Goal: Task Accomplishment & Management: Manage account settings

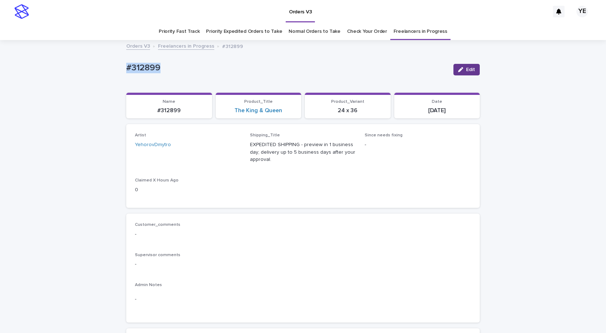
click at [470, 69] on span "Edit" at bounding box center [470, 69] width 9 height 5
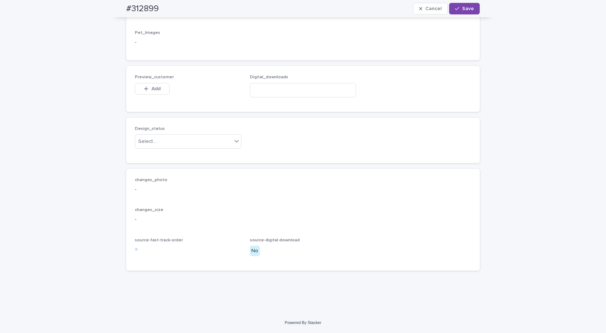
scroll to position [503, 0]
drag, startPoint x: 190, startPoint y: 146, endPoint x: 182, endPoint y: 147, distance: 8.3
click at [190, 146] on div "Select..." at bounding box center [183, 142] width 97 height 12
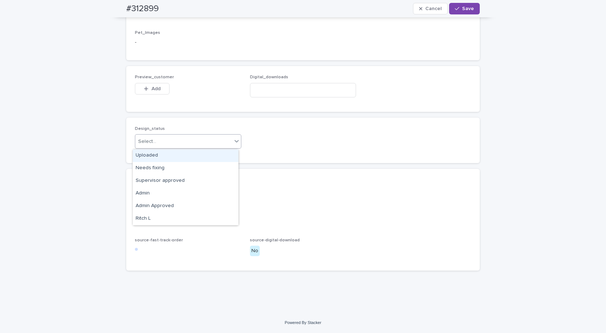
click at [149, 155] on div "Uploaded" at bounding box center [186, 155] width 106 height 13
click at [141, 85] on button "Add" at bounding box center [152, 89] width 35 height 12
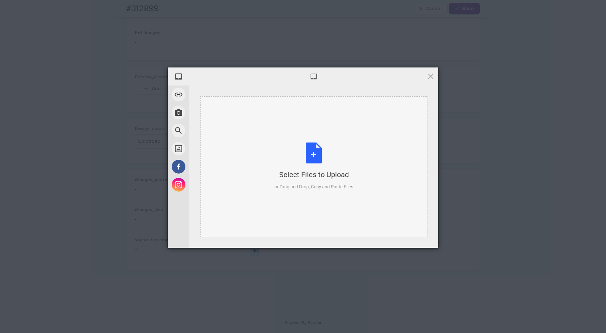
click at [311, 164] on div "Select Files to Upload or Drag and Drop, Copy and Paste Files" at bounding box center [313, 166] width 79 height 48
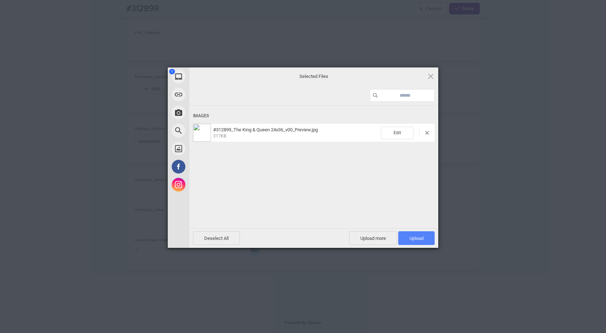
click at [419, 237] on span "Upload 1" at bounding box center [416, 237] width 14 height 5
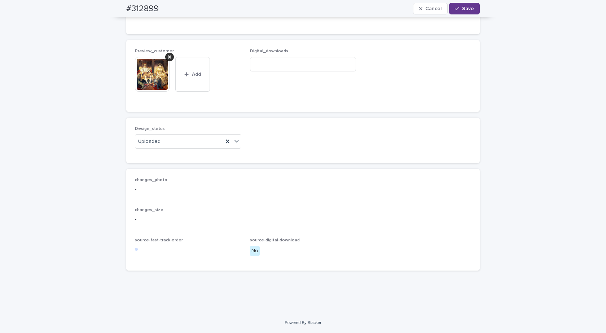
click at [456, 7] on icon "button" at bounding box center [457, 8] width 4 height 5
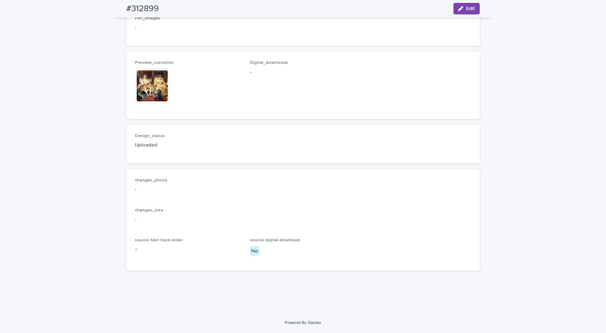
click at [150, 96] on img at bounding box center [152, 86] width 35 height 35
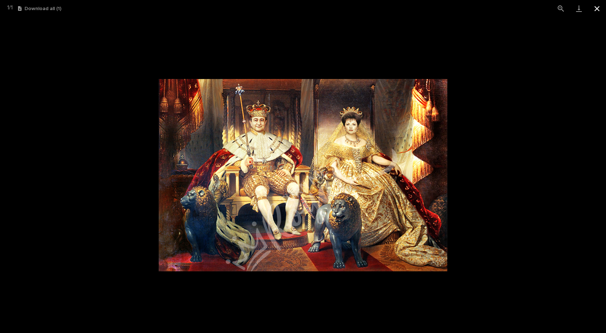
click at [595, 8] on button "Close gallery" at bounding box center [597, 8] width 18 height 17
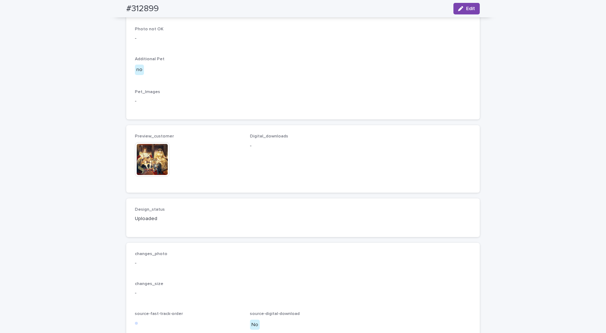
scroll to position [397, 0]
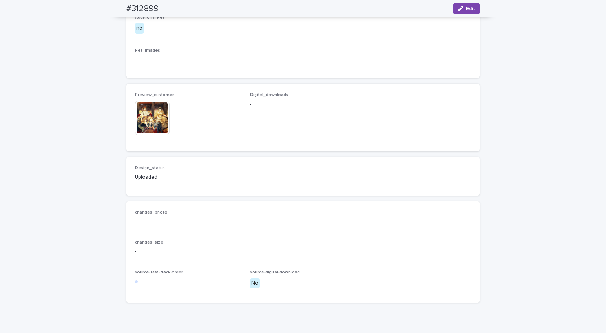
click at [144, 135] on img at bounding box center [152, 118] width 35 height 35
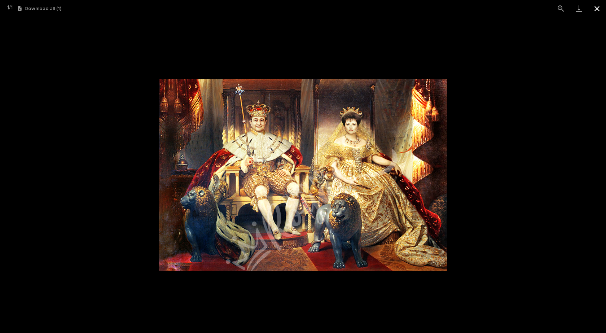
click at [596, 7] on button "Close gallery" at bounding box center [597, 8] width 18 height 17
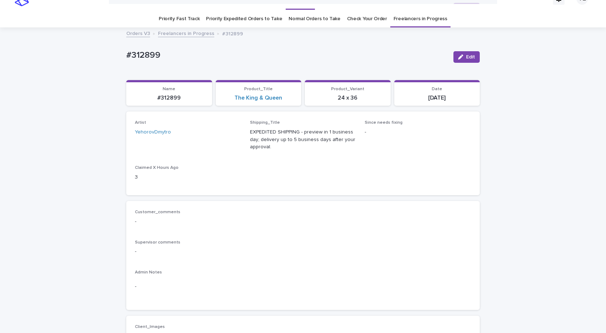
scroll to position [0, 0]
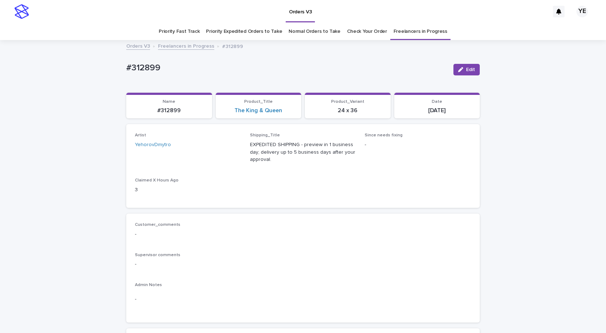
click at [167, 48] on link "Freelancers in Progress" at bounding box center [186, 45] width 56 height 8
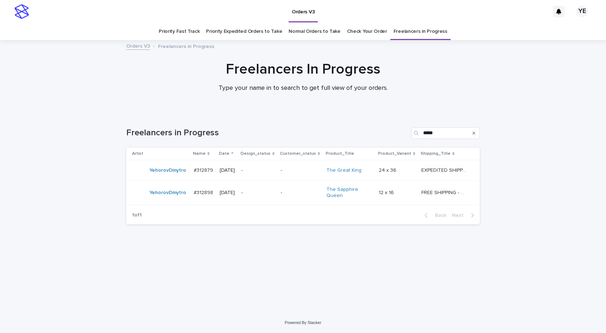
click at [170, 197] on div "YehorovDmytro" at bounding box center [167, 193] width 37 height 12
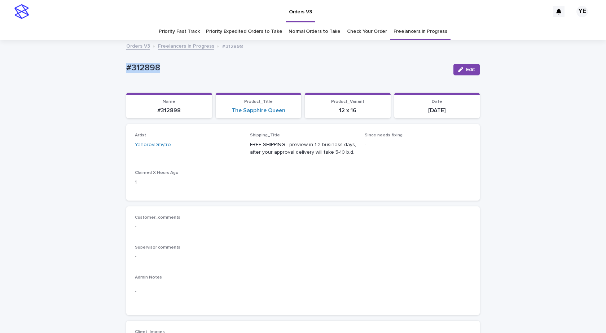
drag, startPoint x: 142, startPoint y: 63, endPoint x: 99, endPoint y: 76, distance: 45.6
copy p "#312898"
click at [458, 69] on icon "button" at bounding box center [460, 69] width 5 height 5
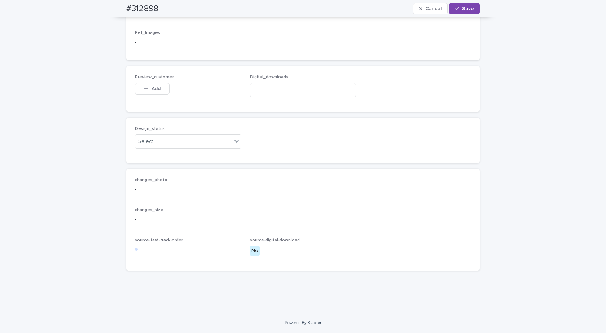
scroll to position [489, 0]
drag, startPoint x: 184, startPoint y: 136, endPoint x: 174, endPoint y: 143, distance: 11.5
click at [183, 136] on div "Design_status Select..." at bounding box center [188, 140] width 106 height 28
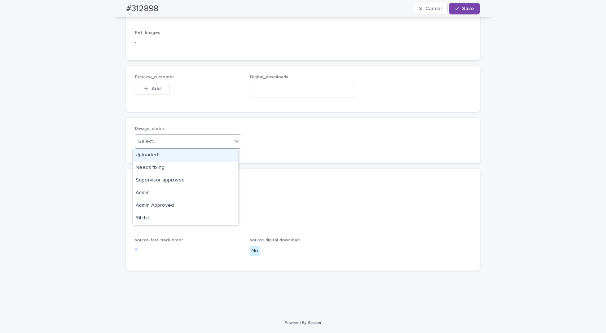
click at [173, 143] on div "Select..." at bounding box center [183, 142] width 97 height 12
click at [151, 153] on div "Uploaded" at bounding box center [186, 155] width 106 height 13
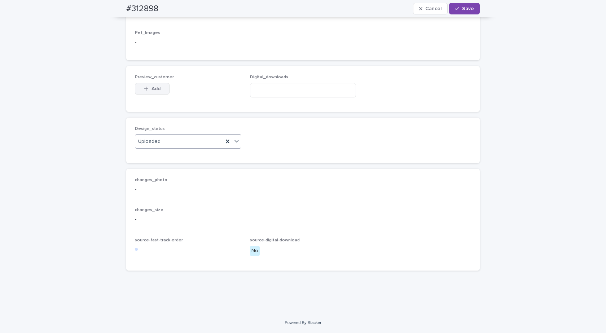
click at [154, 84] on button "Add" at bounding box center [152, 89] width 35 height 12
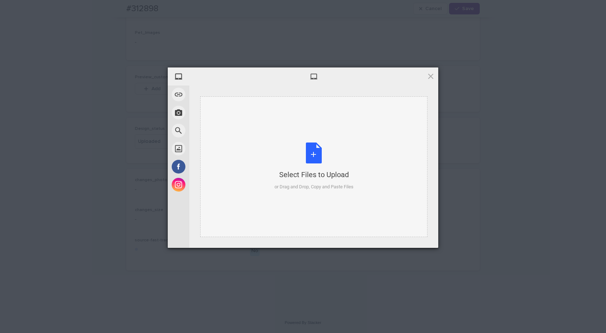
click at [331, 138] on div "Select Files to Upload or Drag and Drop, Copy and Paste Files" at bounding box center [313, 166] width 227 height 141
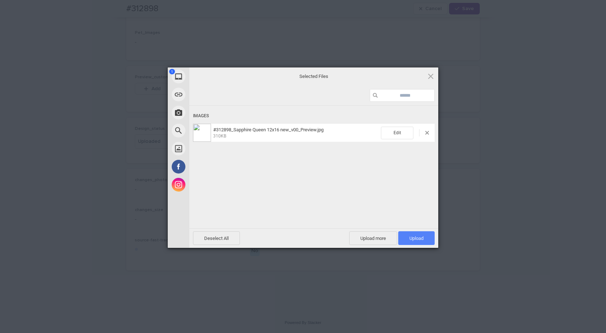
click at [417, 240] on span "Upload 1" at bounding box center [416, 237] width 14 height 5
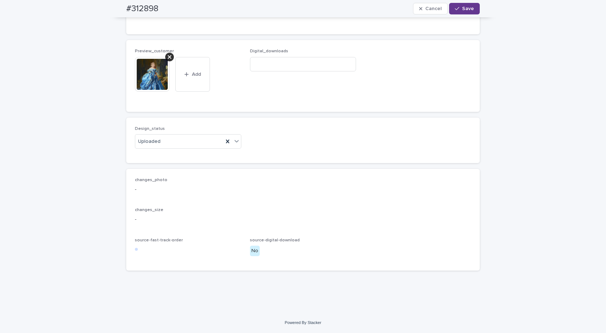
click at [467, 14] on button "Save" at bounding box center [464, 9] width 31 height 12
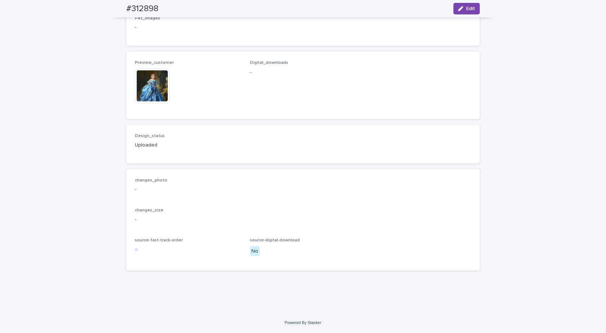
click at [146, 92] on img at bounding box center [152, 86] width 35 height 35
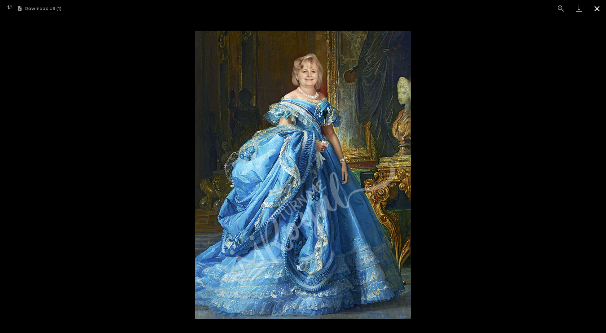
click at [602, 11] on button "Close gallery" at bounding box center [597, 8] width 18 height 17
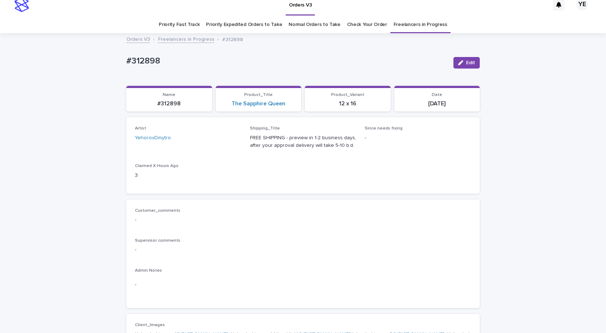
scroll to position [0, 0]
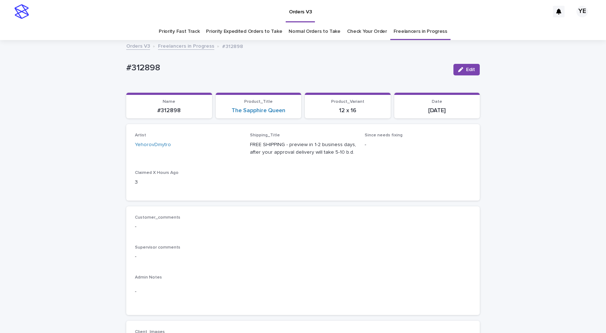
click at [182, 45] on link "Freelancers in Progress" at bounding box center [186, 45] width 56 height 8
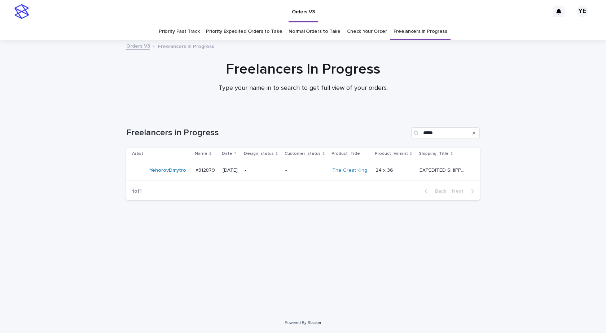
click at [172, 181] on table "Artist Name Date Design_status Customer_status Product_Title Product_Variant Sh…" at bounding box center [302, 163] width 353 height 33
click at [174, 175] on div "YehorovDmytro" at bounding box center [167, 170] width 37 height 12
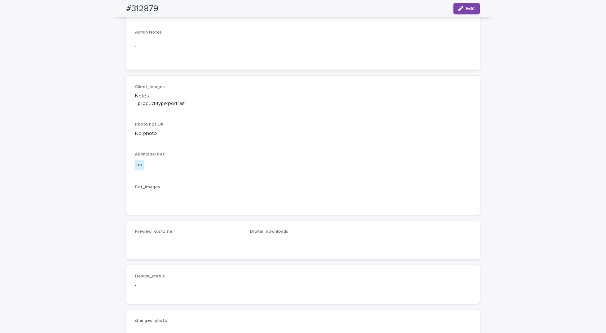
scroll to position [393, 0]
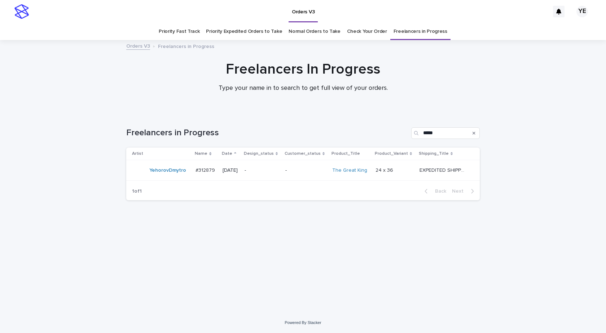
click at [195, 263] on div "Loading... Saving… Loading... Saving… Freelancers in Progress ***** Artist Name…" at bounding box center [303, 203] width 361 height 181
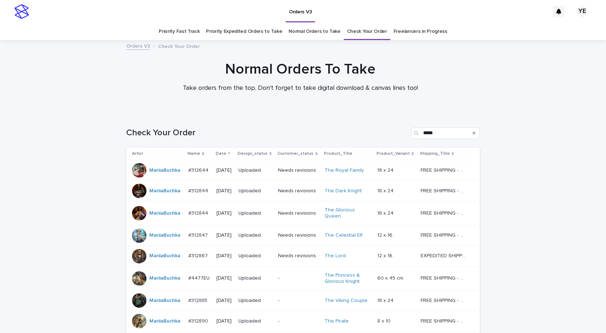
scroll to position [142, 0]
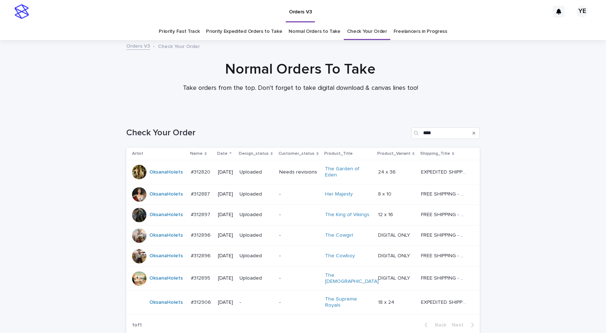
scroll to position [57, 0]
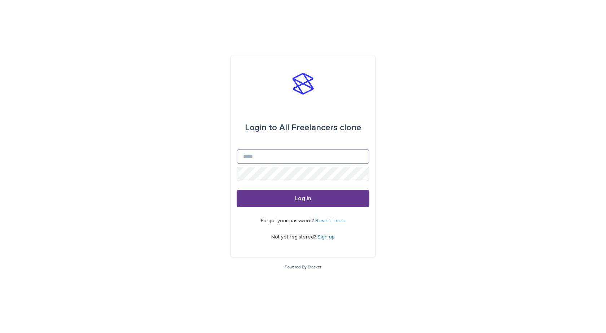
type input "**********"
click at [314, 198] on button "Log in" at bounding box center [303, 198] width 133 height 17
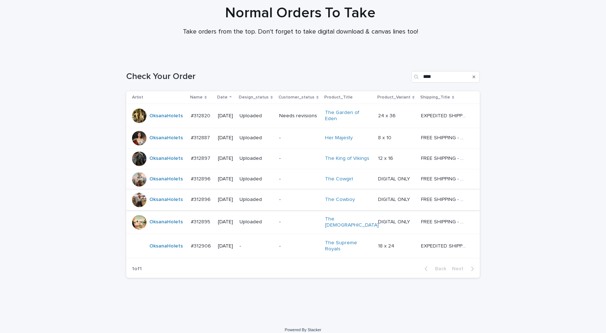
scroll to position [57, 0]
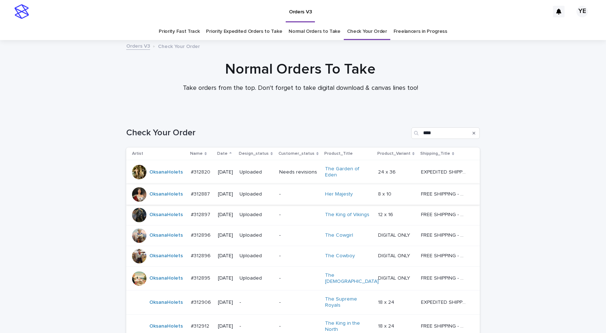
scroll to position [57, 0]
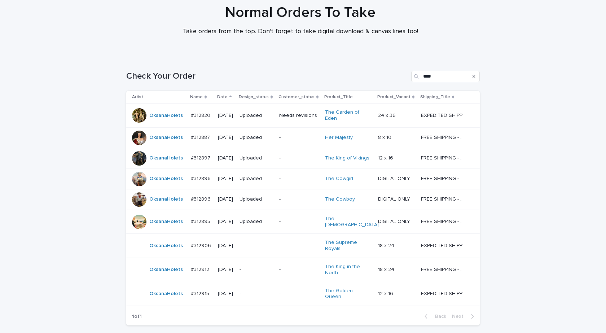
click at [168, 270] on td "OksanaHolets" at bounding box center [157, 269] width 62 height 24
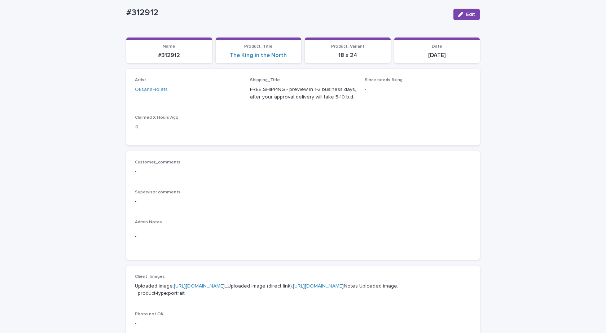
scroll to position [180, 0]
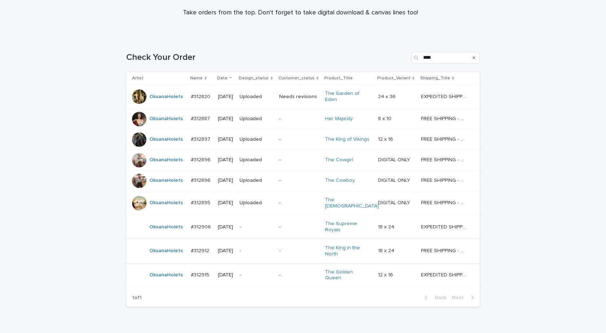
scroll to position [101, 0]
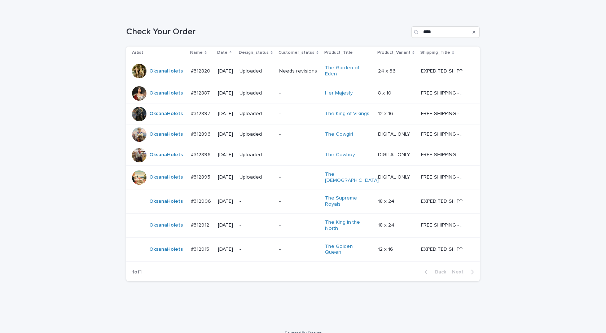
click at [188, 248] on td "#312915 #312915" at bounding box center [201, 249] width 27 height 24
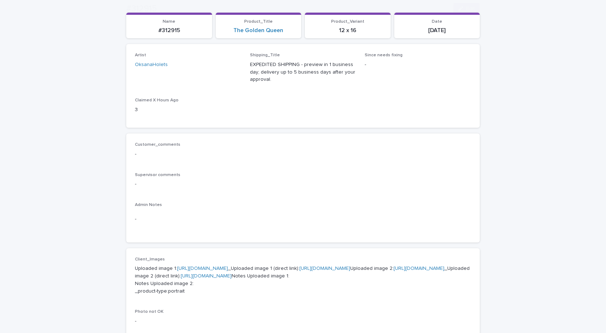
scroll to position [180, 0]
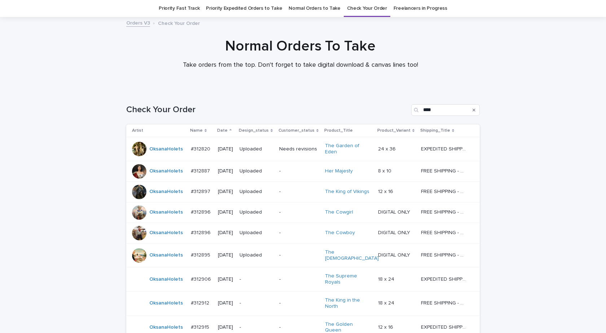
scroll to position [101, 0]
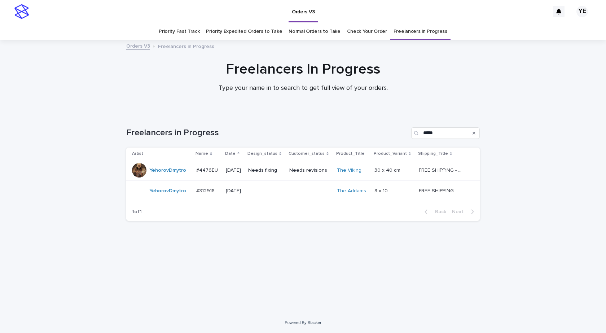
click at [158, 176] on div "YehorovDmytro" at bounding box center [161, 170] width 58 height 14
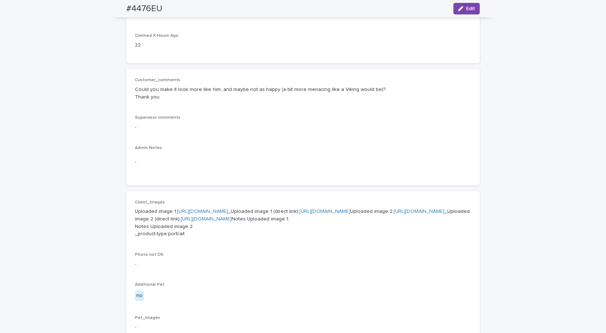
scroll to position [144, 0]
click at [408, 296] on div "Client_Images Uploaded image 1: [URL][DOMAIN_NAME] _Uploaded image 1 (direct li…" at bounding box center [303, 268] width 336 height 137
